Goal: Check status

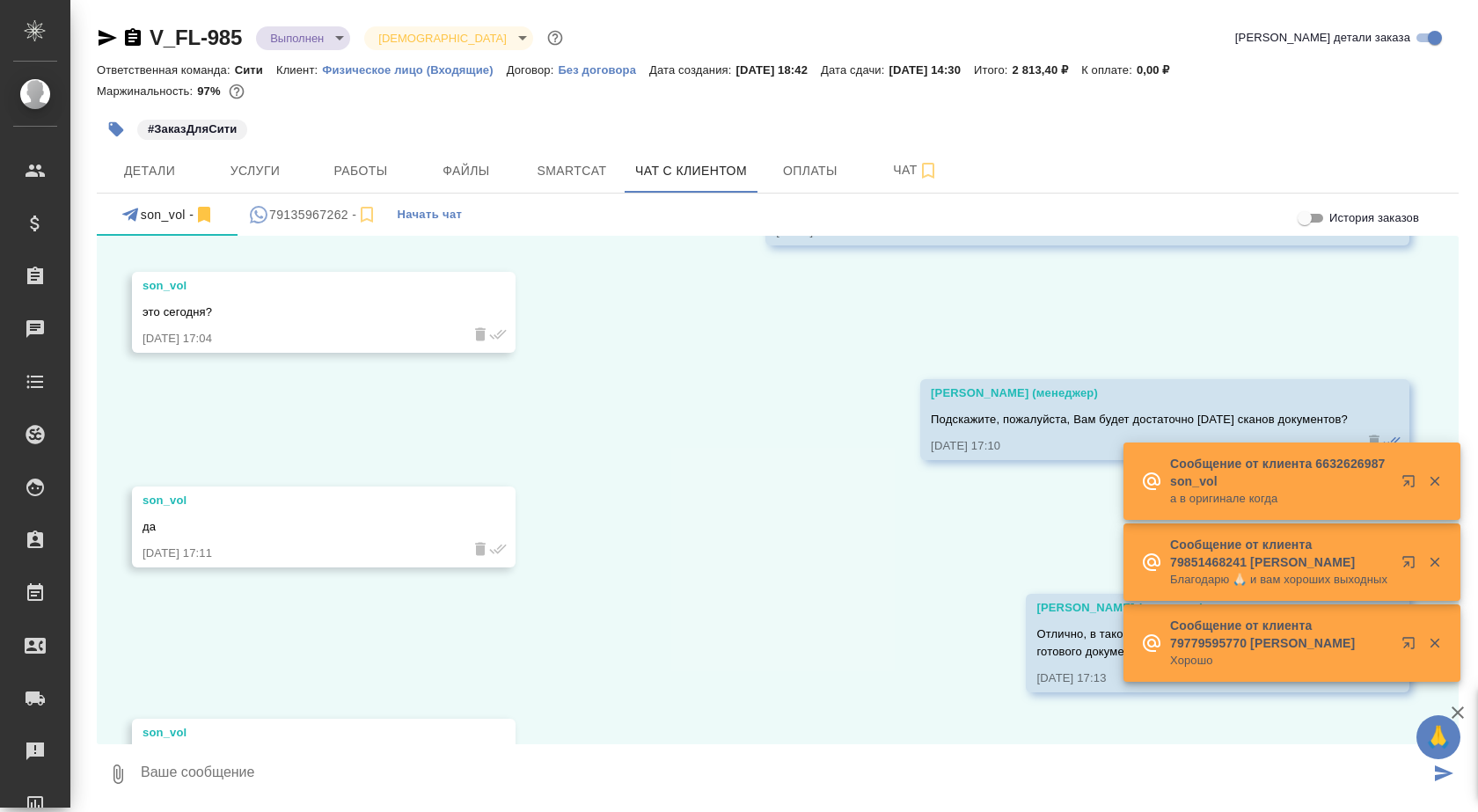
scroll to position [4772, 0]
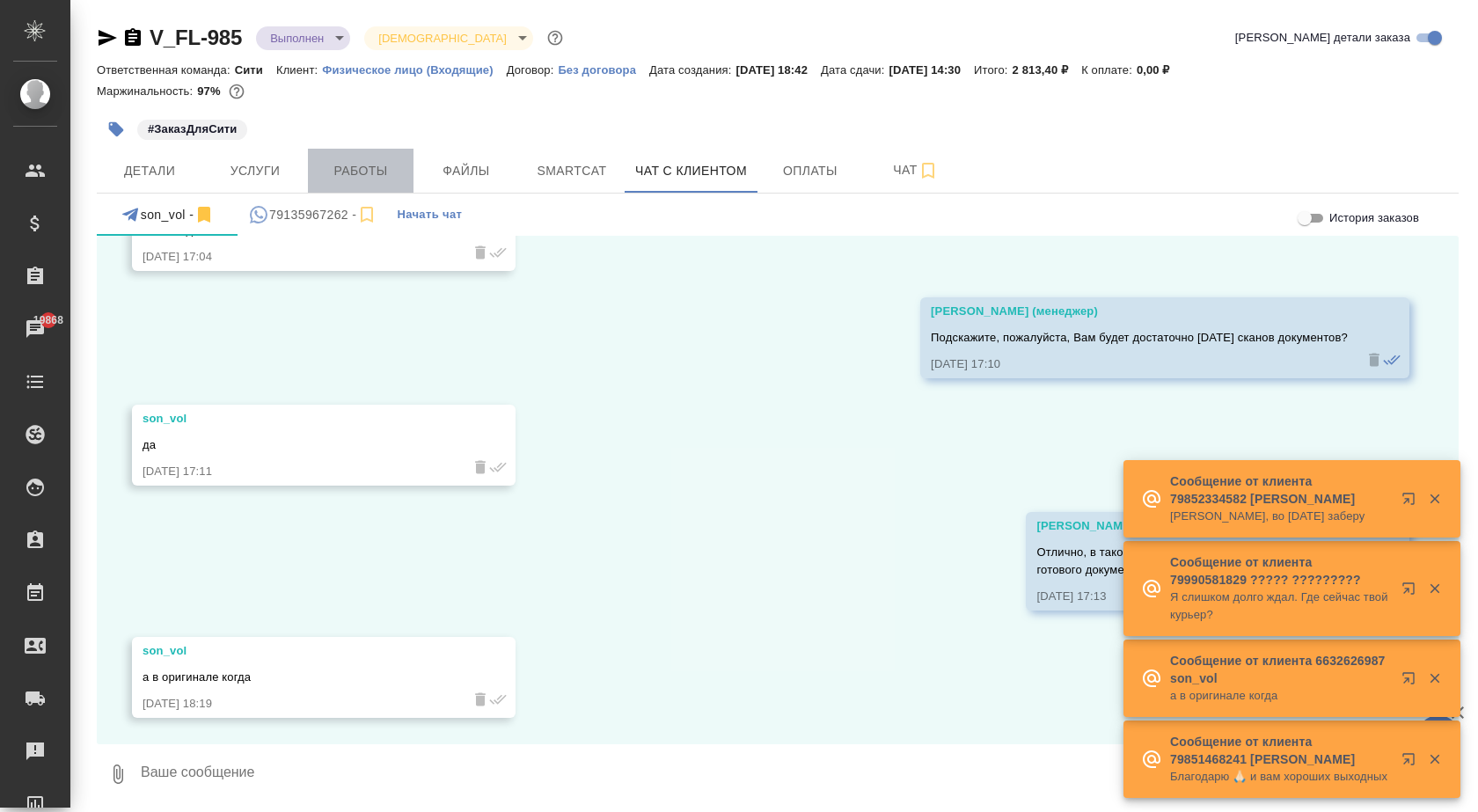
click at [370, 168] on span "Работы" at bounding box center [360, 170] width 85 height 22
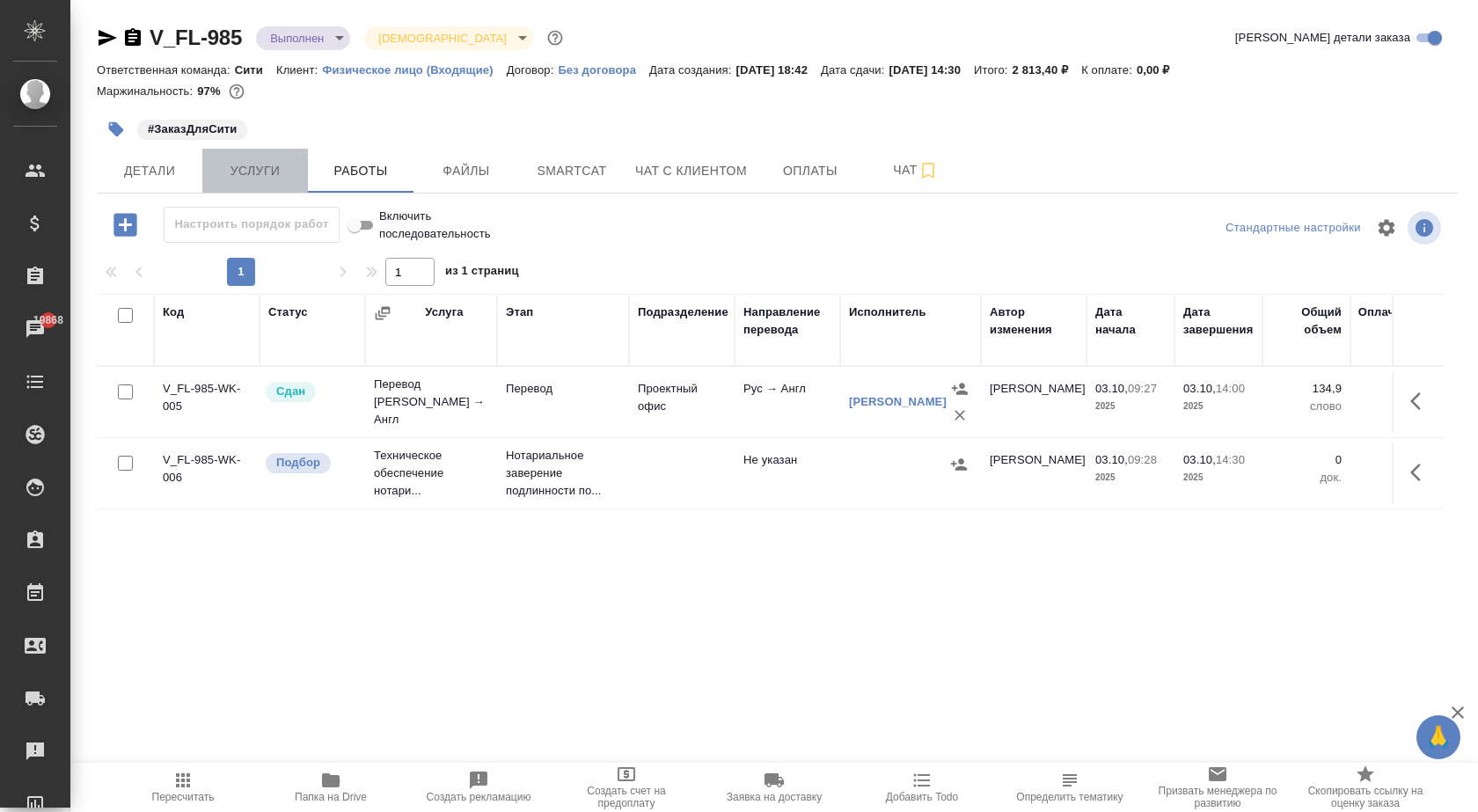
click at [230, 168] on span "Услуги" at bounding box center [255, 170] width 85 height 22
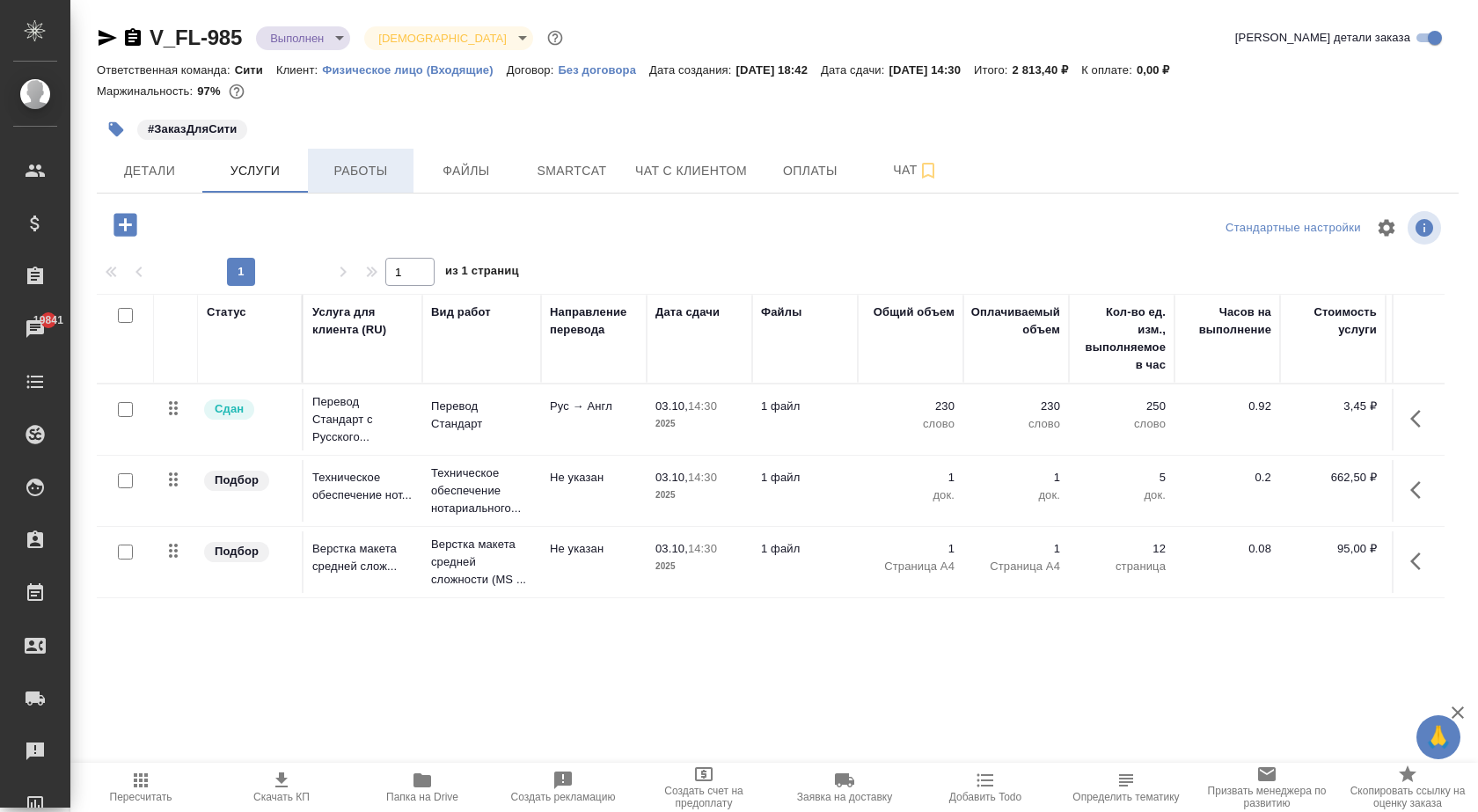
click at [374, 180] on span "Работы" at bounding box center [360, 170] width 85 height 22
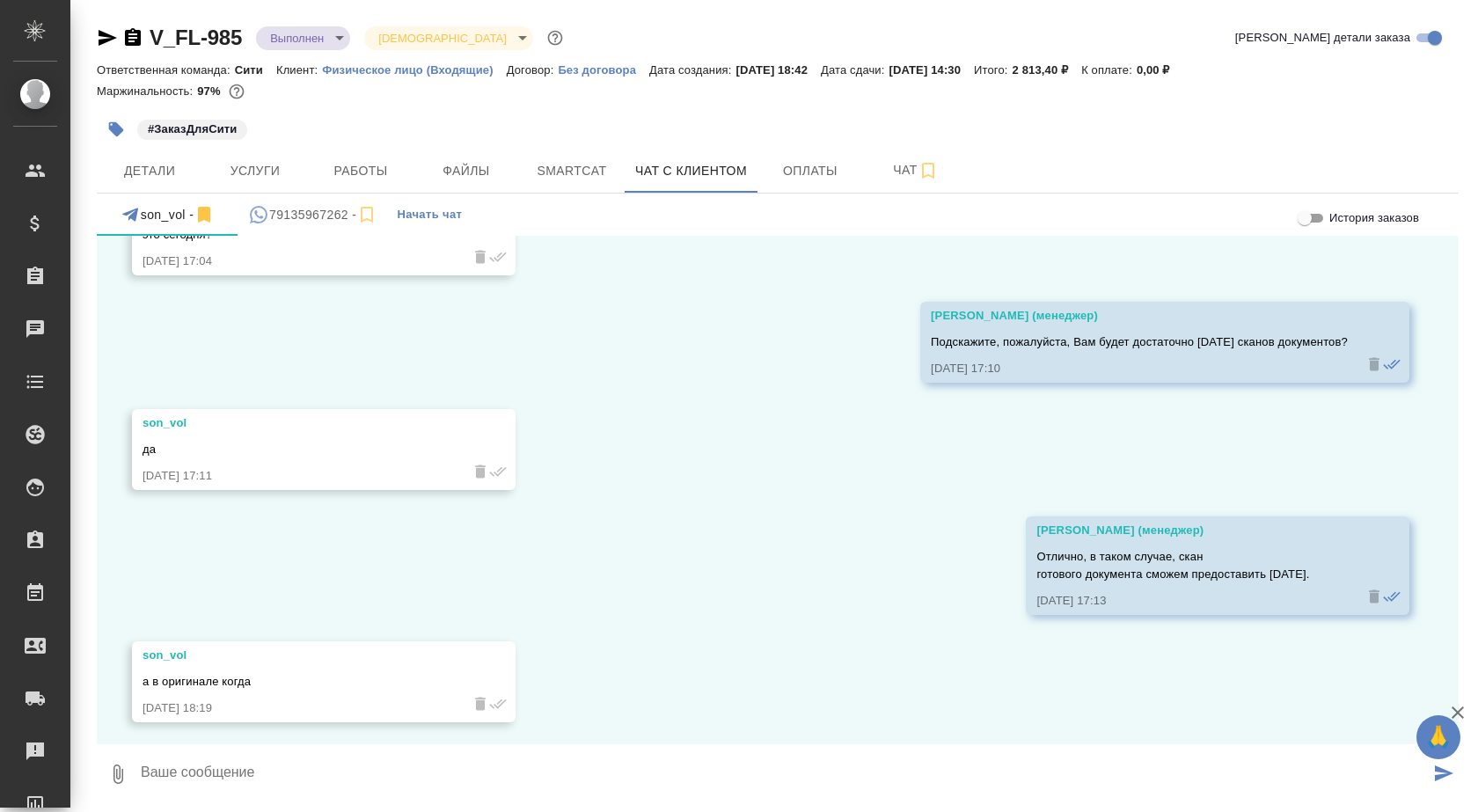
scroll to position [4772, 0]
click at [141, 174] on span "Детали" at bounding box center [150, 170] width 85 height 22
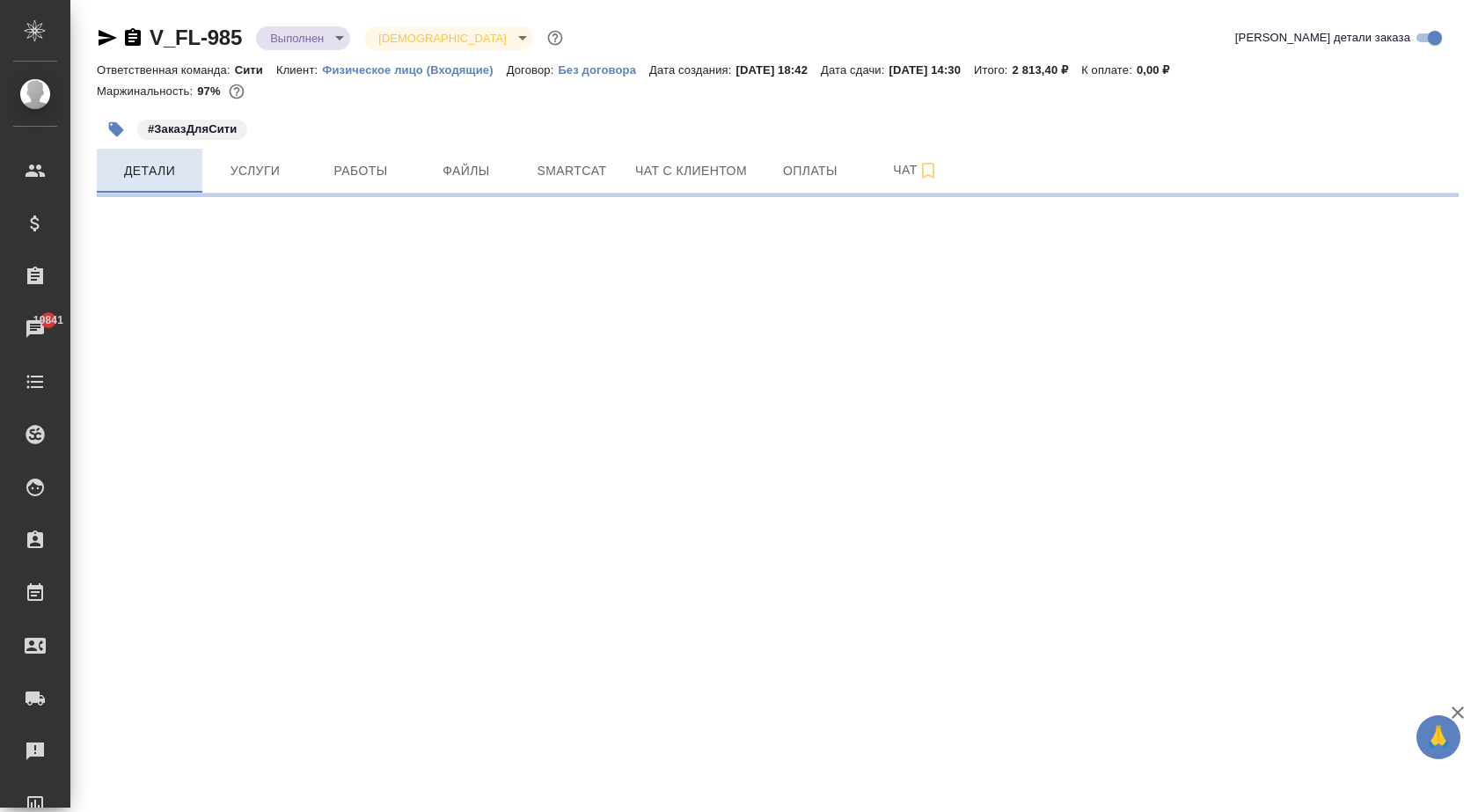
select select "RU"
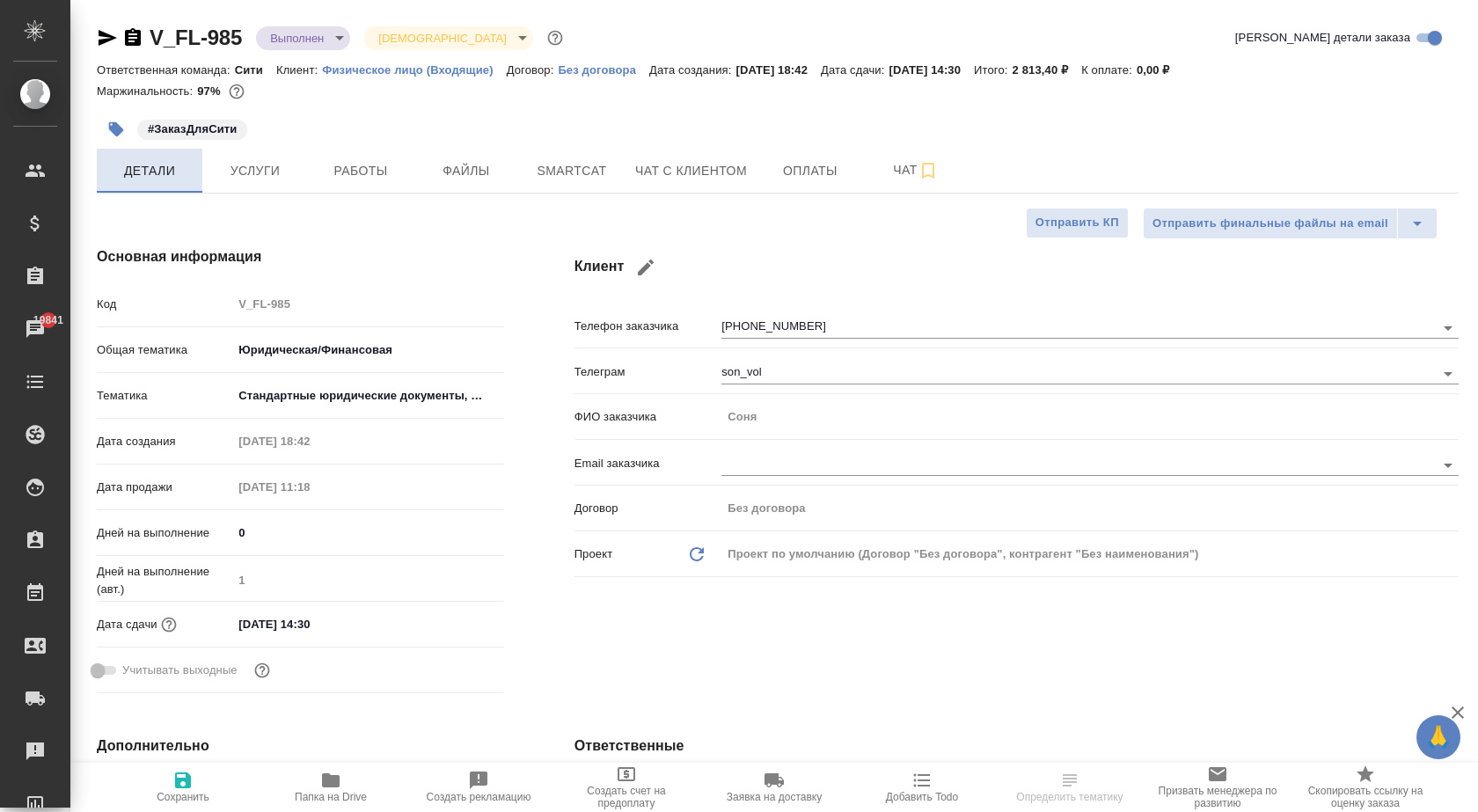
type textarea "x"
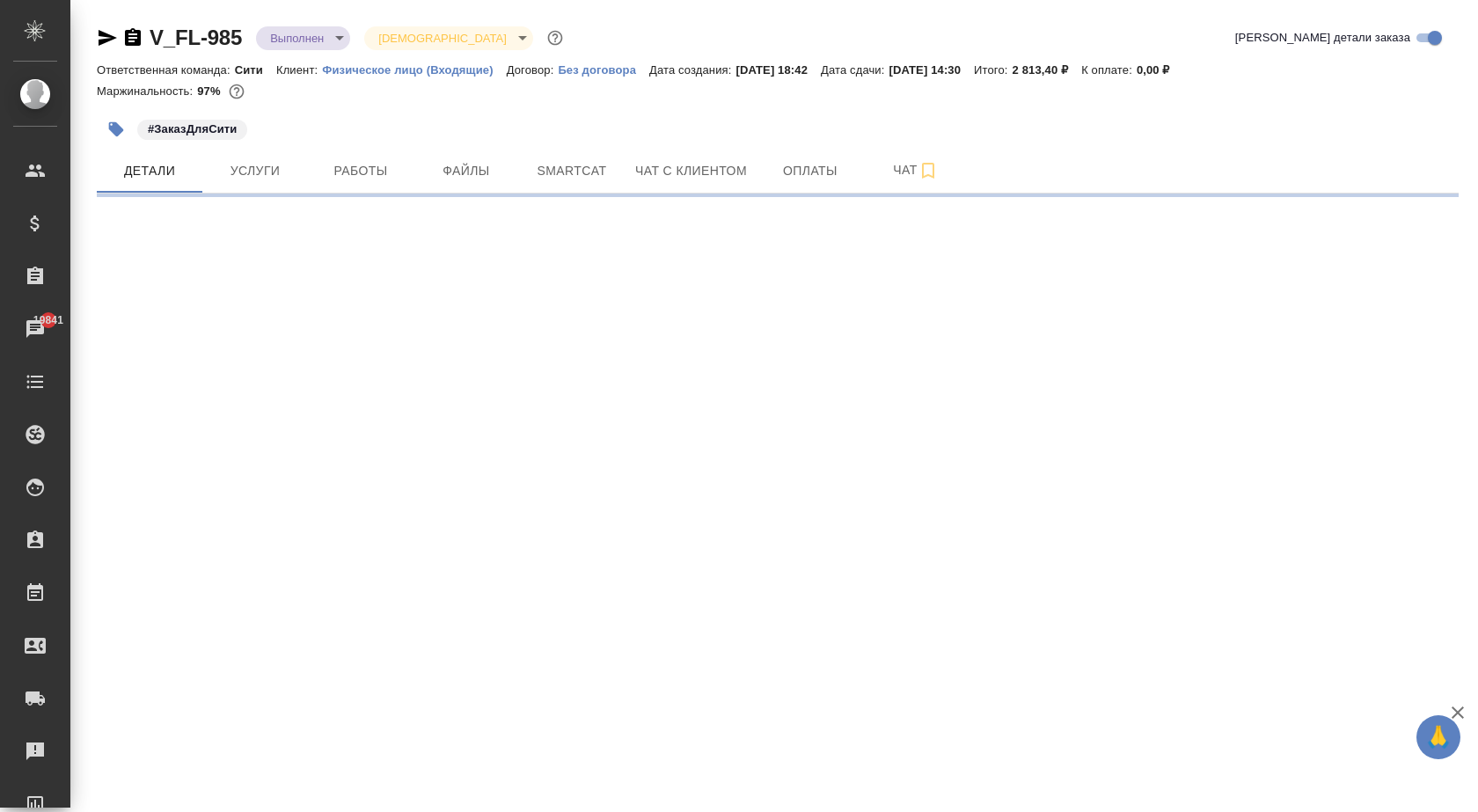
select select "RU"
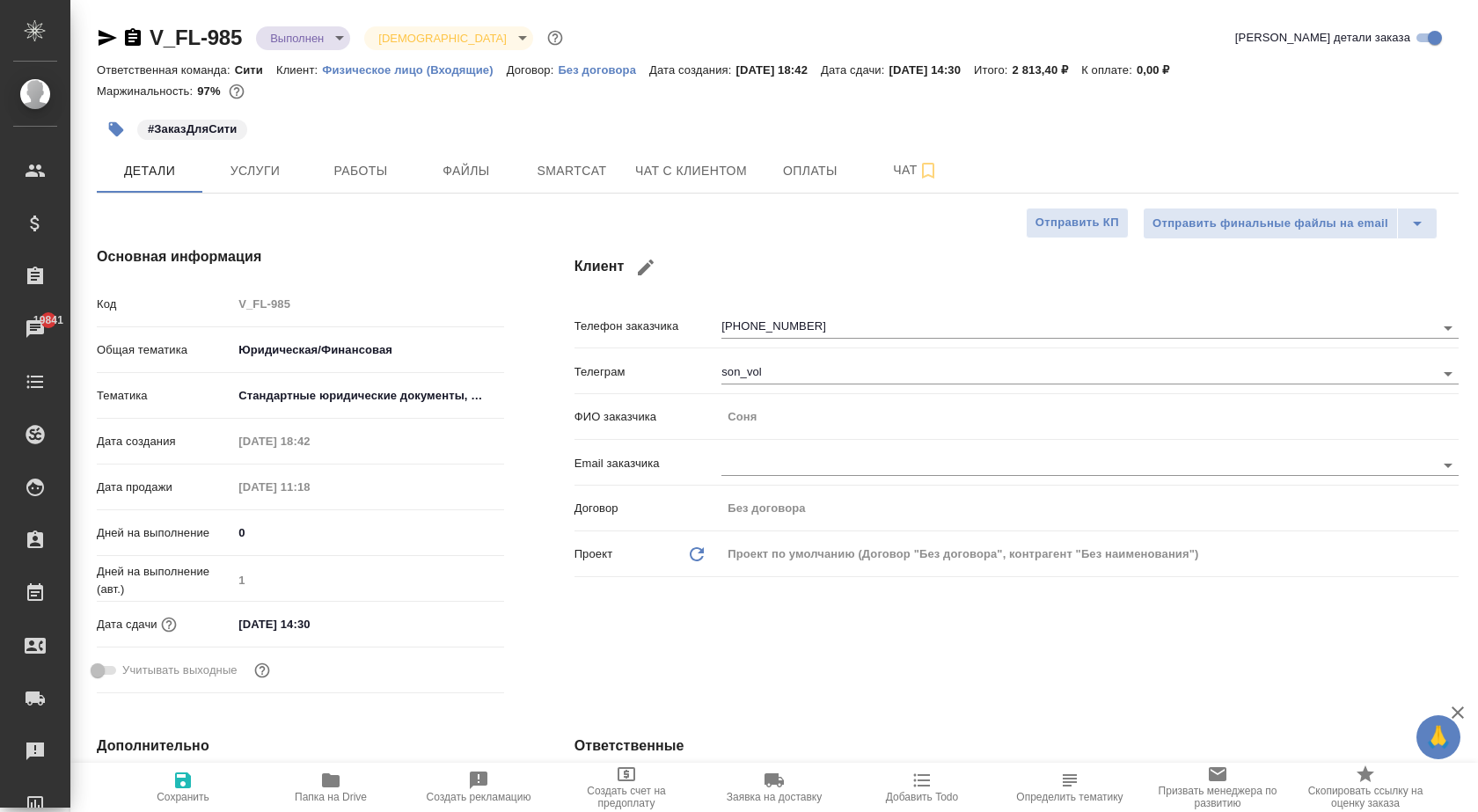
type textarea "x"
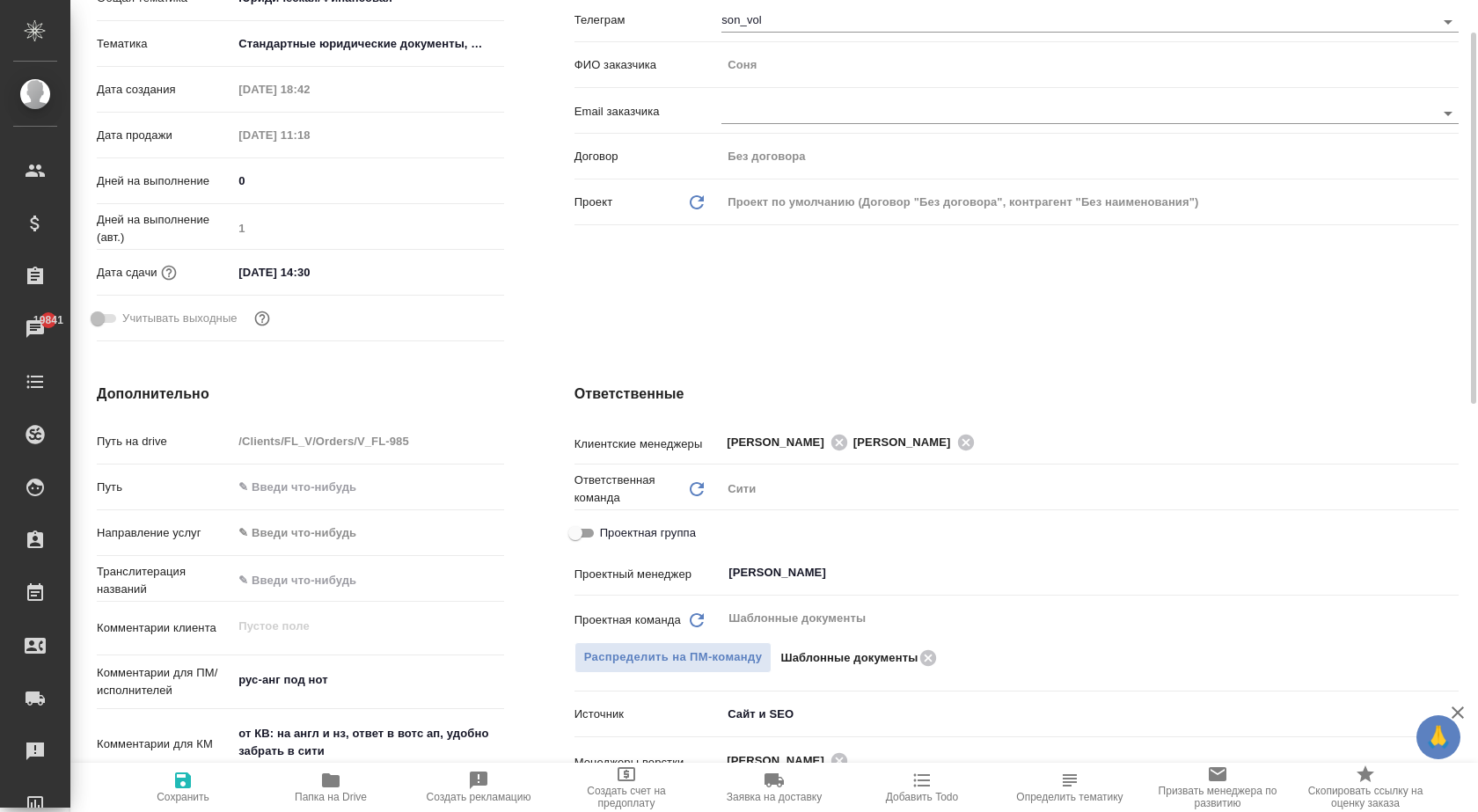
scroll to position [88, 0]
